Goal: Register for event/course

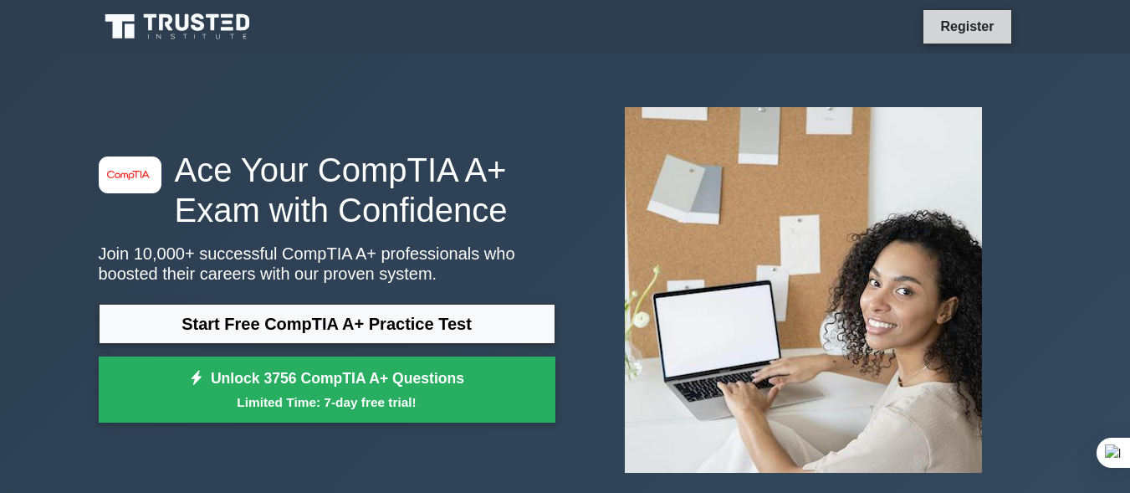
click at [961, 27] on link "Register" at bounding box center [967, 26] width 74 height 21
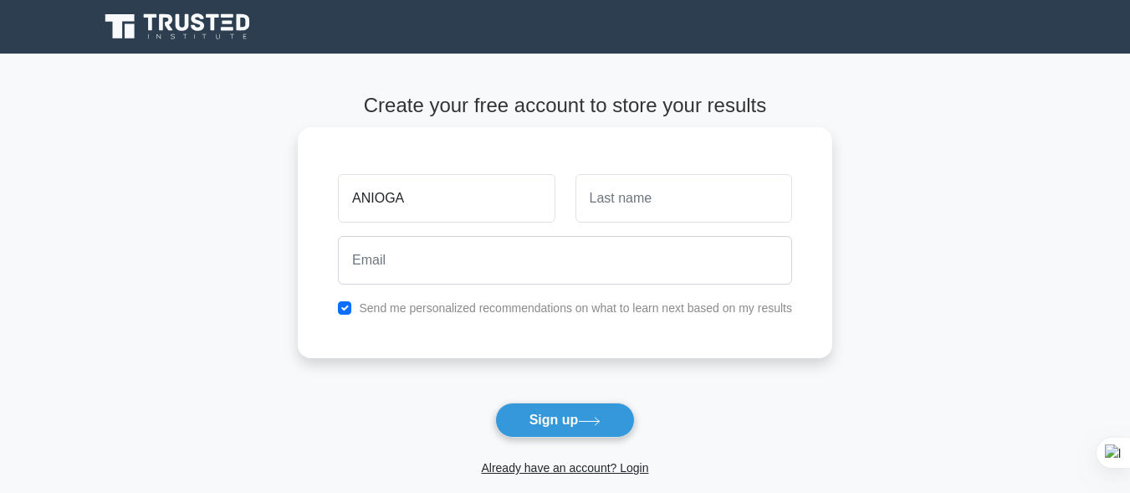
type input "ANIOGA"
click at [603, 196] on input "text" at bounding box center [684, 198] width 217 height 49
type input "BENIGNUS"
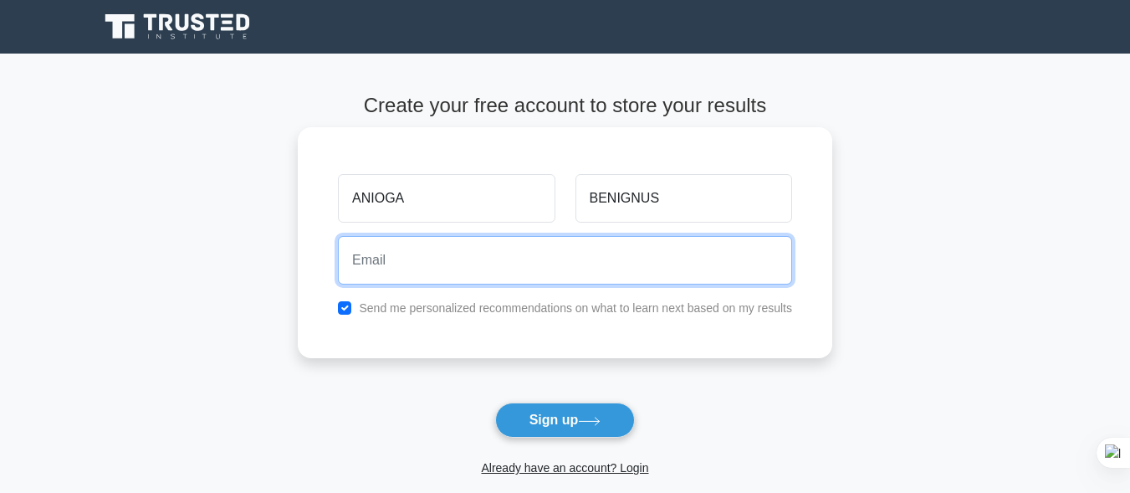
click at [448, 267] on input "email" at bounding box center [565, 260] width 454 height 49
type input "B"
type input "b"
click at [504, 261] on input "bennyaniog@gmail.coma" at bounding box center [565, 260] width 454 height 49
click at [421, 260] on input "bennyaniog@gmail.com" at bounding box center [565, 260] width 454 height 49
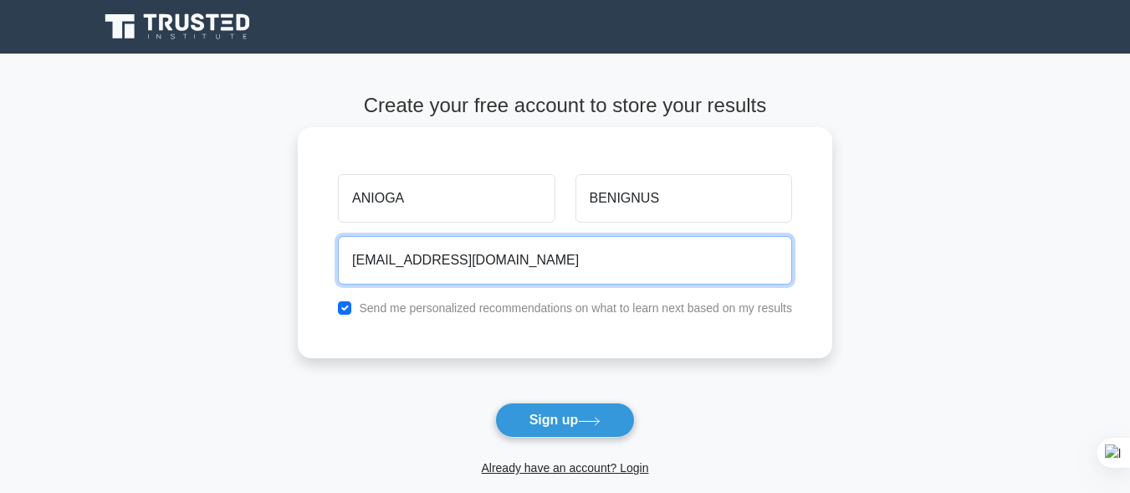
click at [519, 254] on input "bennyanioga@gmail.com" at bounding box center [565, 260] width 454 height 49
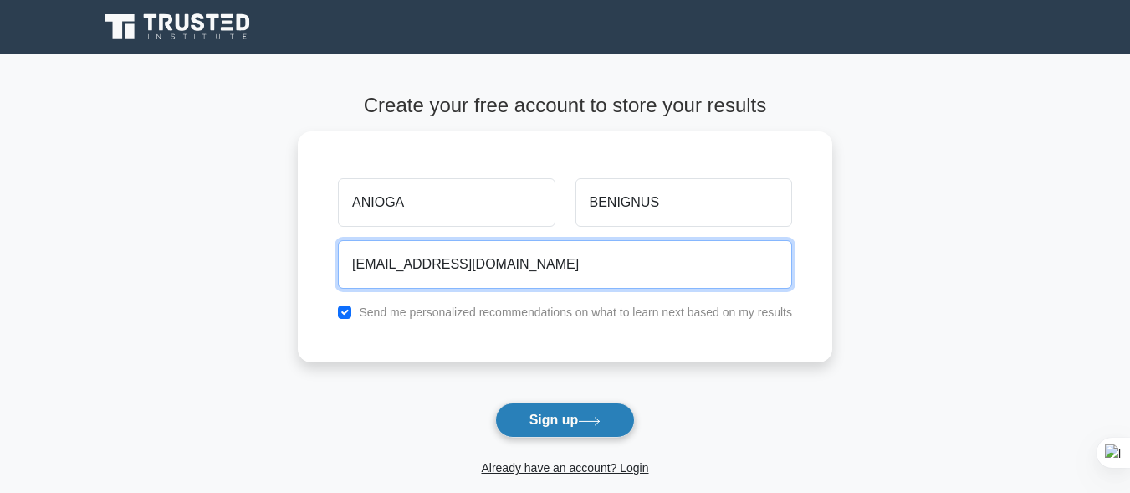
type input "bennyanioga@gmail.com"
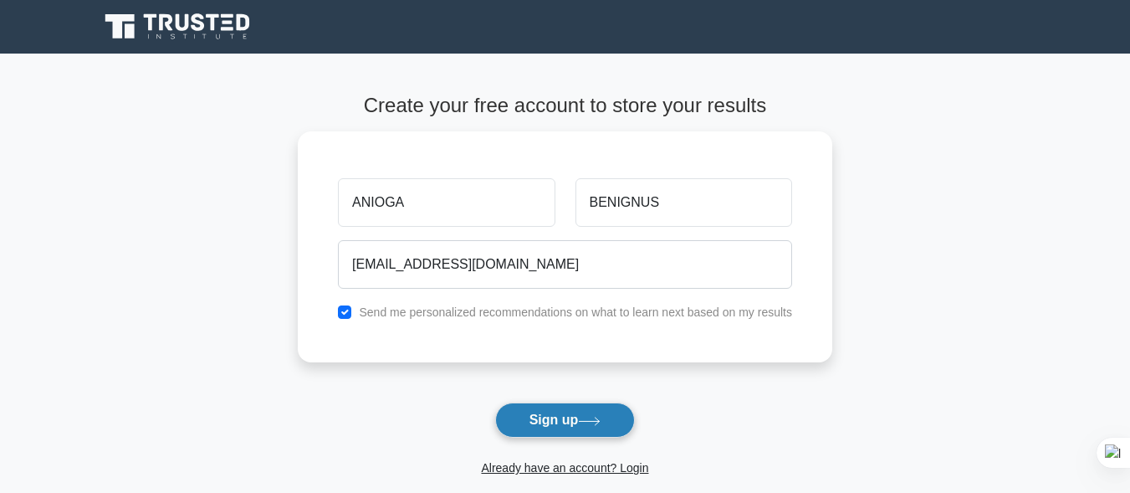
click at [542, 418] on button "Sign up" at bounding box center [565, 419] width 141 height 35
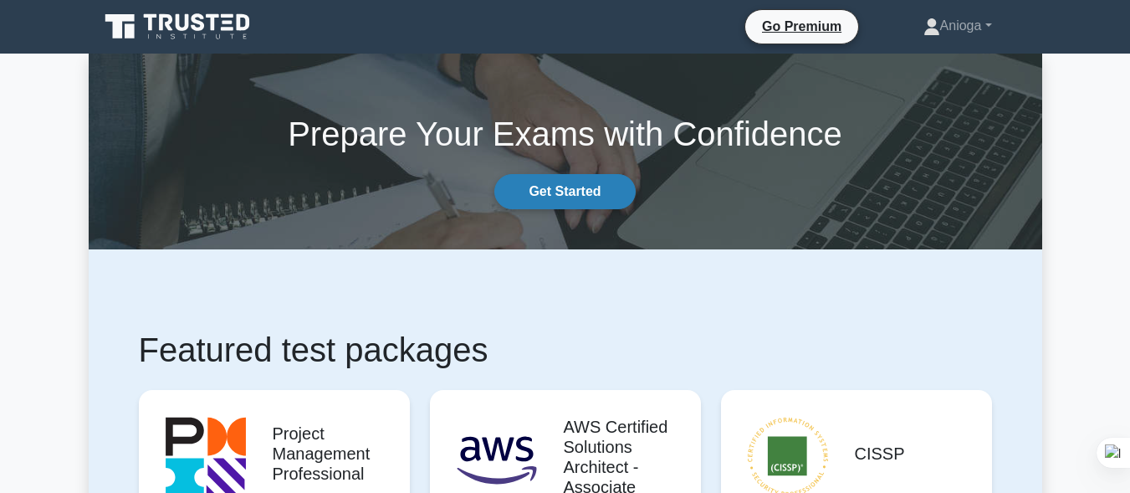
click at [556, 189] on link "Get Started" at bounding box center [565, 191] width 141 height 35
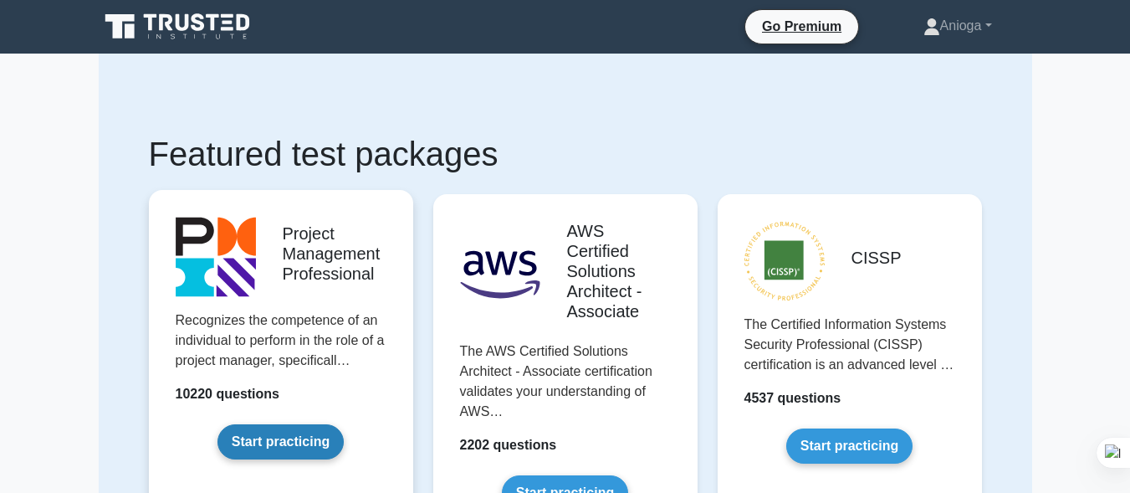
click at [264, 446] on link "Start practicing" at bounding box center [281, 441] width 126 height 35
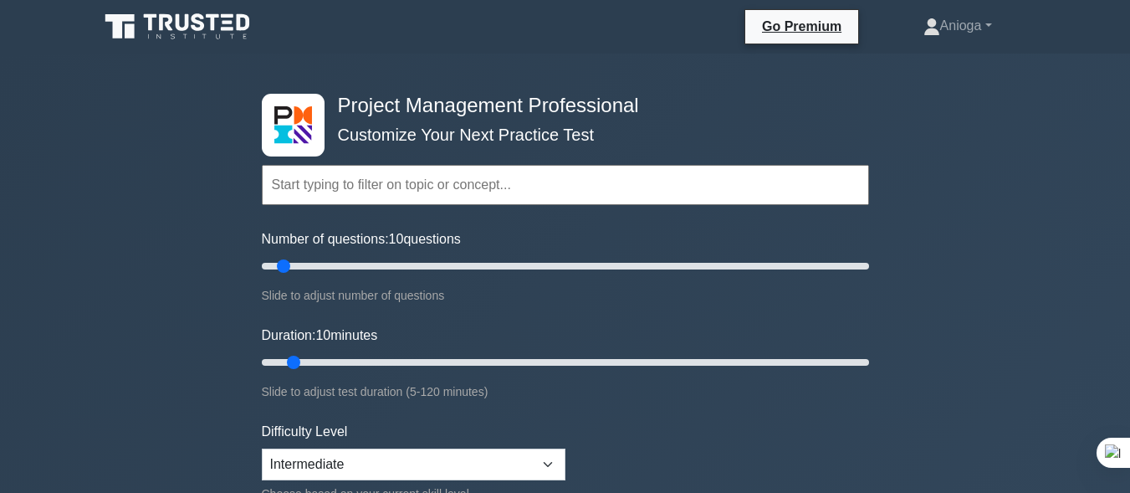
scroll to position [251, 0]
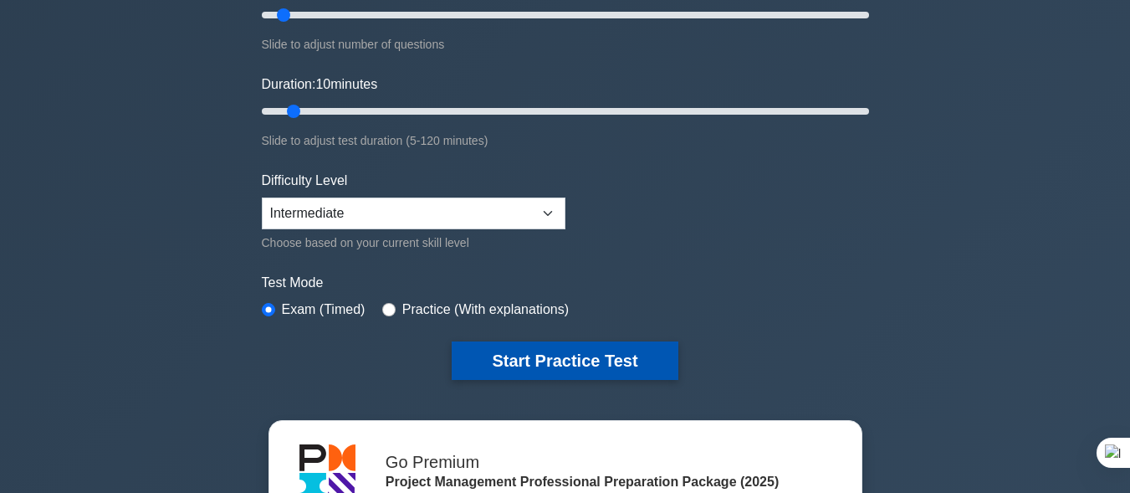
click at [590, 359] on button "Start Practice Test" at bounding box center [565, 360] width 226 height 38
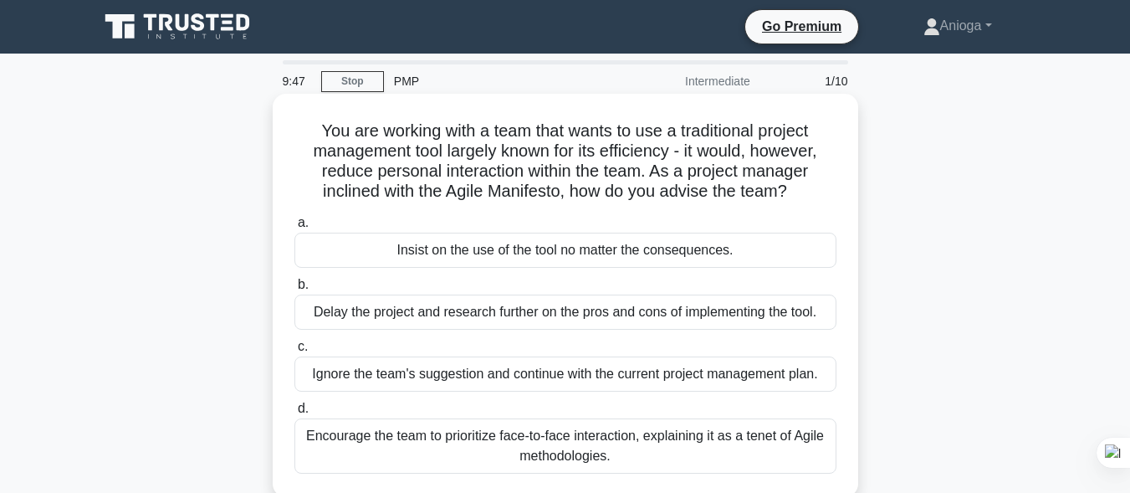
click at [495, 251] on div "Insist on the use of the tool no matter the consequences." at bounding box center [566, 250] width 542 height 35
click at [295, 228] on input "a. Insist on the use of the tool no matter the consequences." at bounding box center [295, 223] width 0 height 11
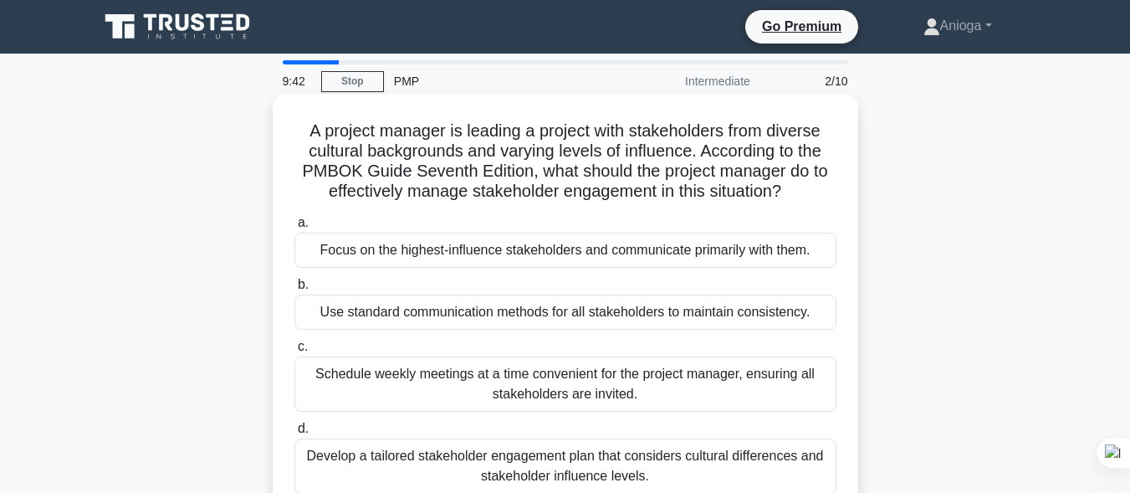
click at [449, 245] on div "Focus on the highest-influence stakeholders and communicate primarily with them." at bounding box center [566, 250] width 542 height 35
click at [295, 228] on input "a. Focus on the highest-influence stakeholders and communicate primarily with t…" at bounding box center [295, 223] width 0 height 11
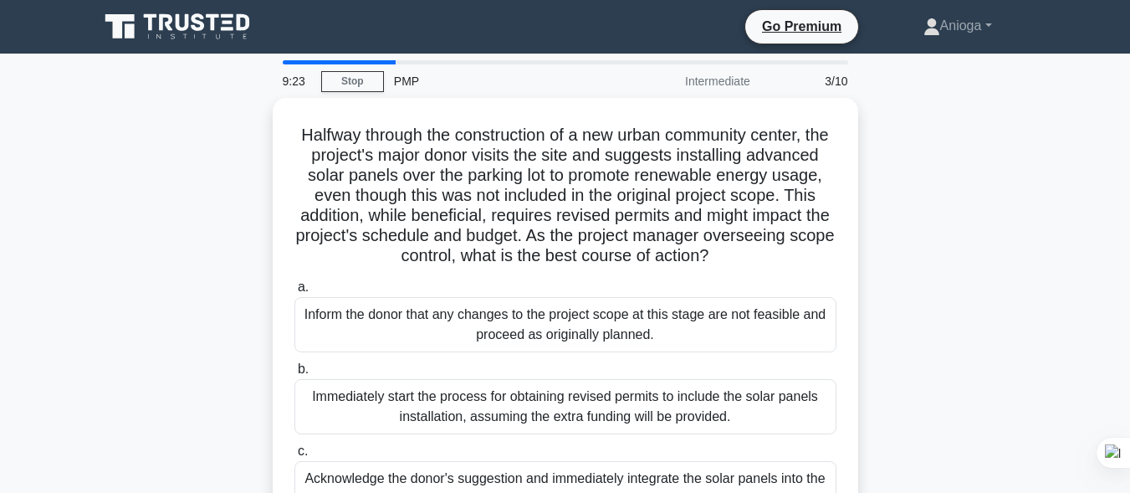
click at [108, 152] on div "Halfway through the construction of a new urban community center, the project's…" at bounding box center [566, 370] width 954 height 544
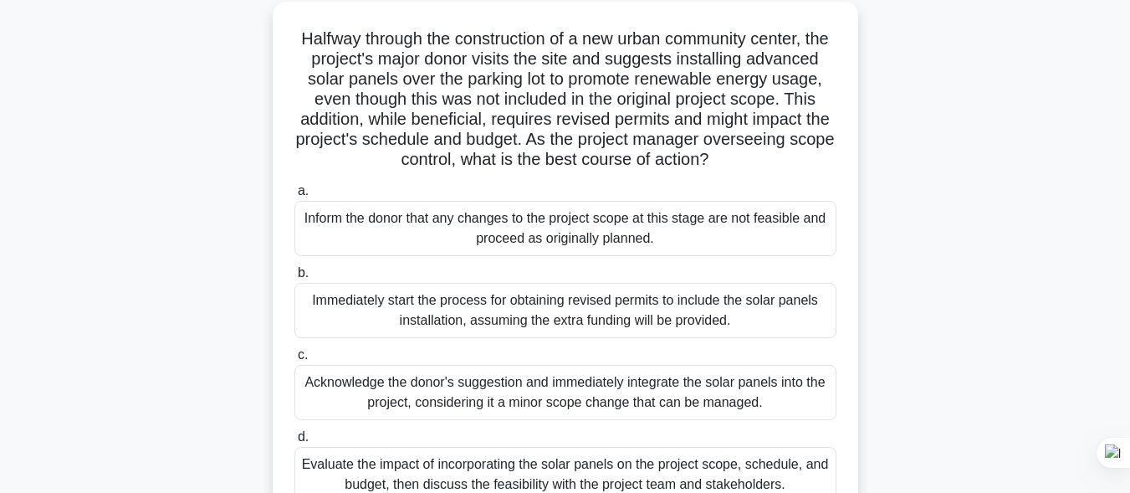
scroll to position [94, 0]
